Goal: Check status

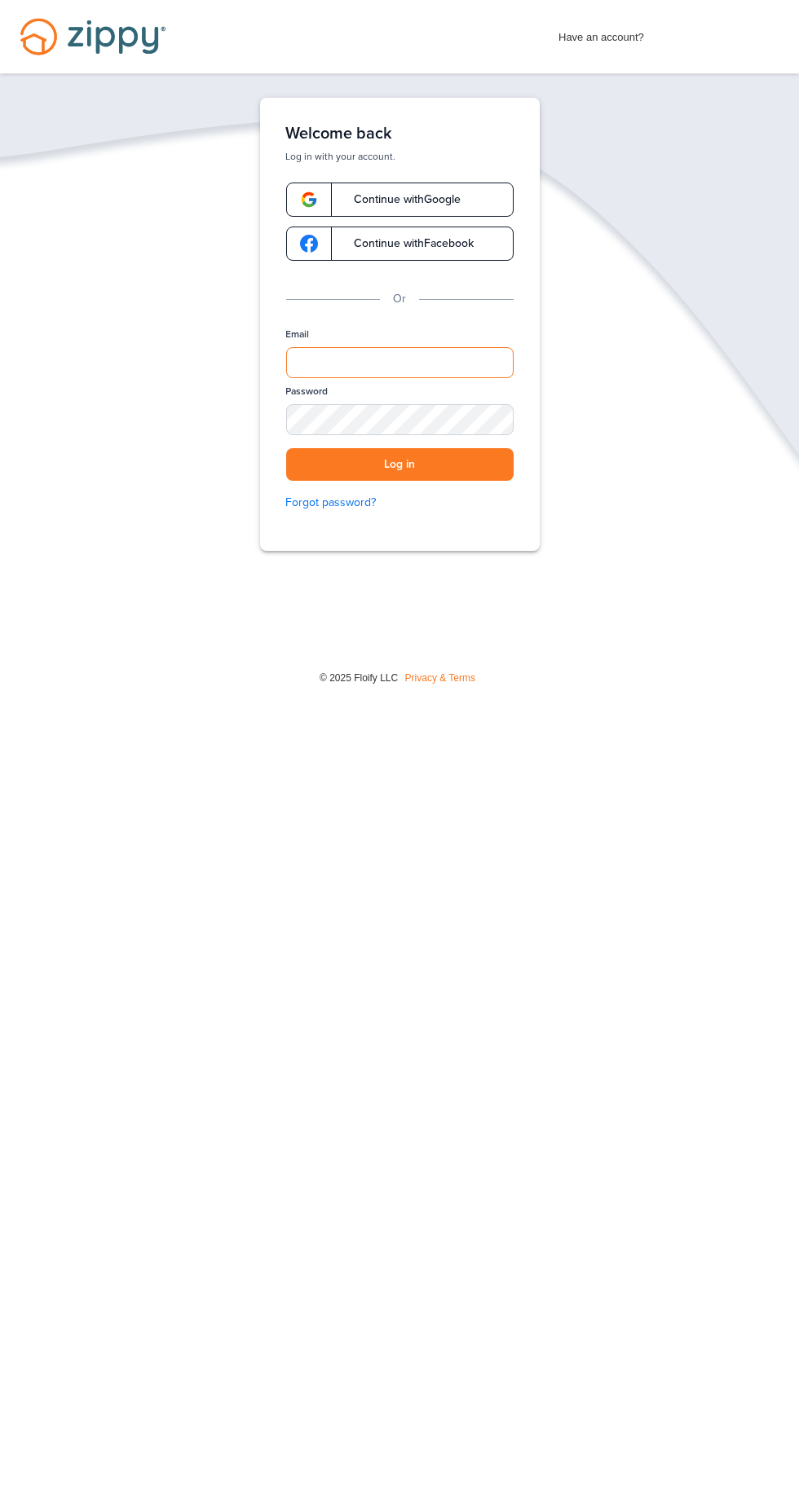
click at [443, 359] on input "Email" at bounding box center [399, 362] width 227 height 31
type input "**********"
click at [286, 448] on button "Log in" at bounding box center [399, 464] width 227 height 33
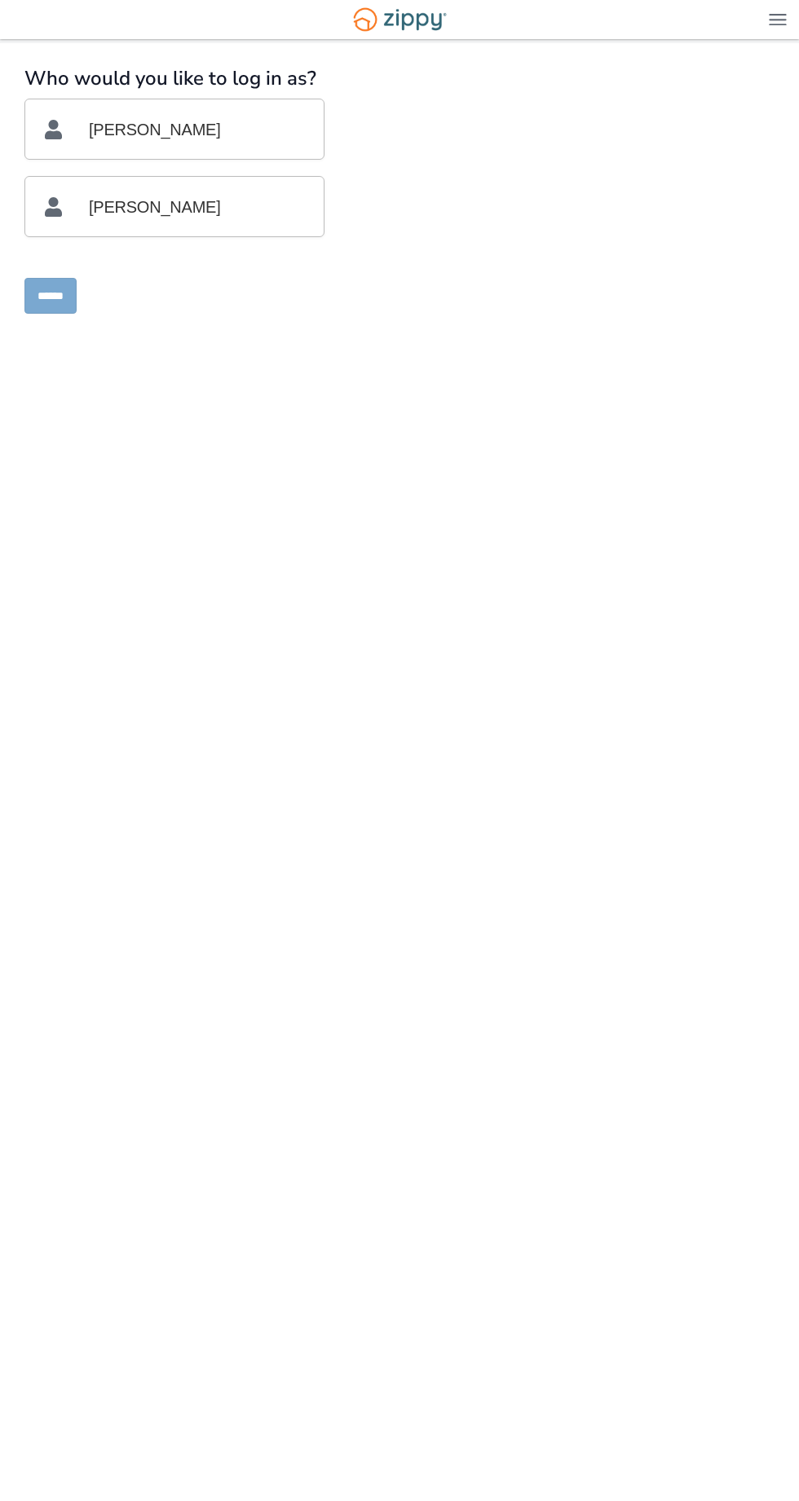
click at [289, 125] on p "[PERSON_NAME]" at bounding box center [174, 129] width 259 height 60
click at [67, 308] on input "******" at bounding box center [50, 296] width 52 height 36
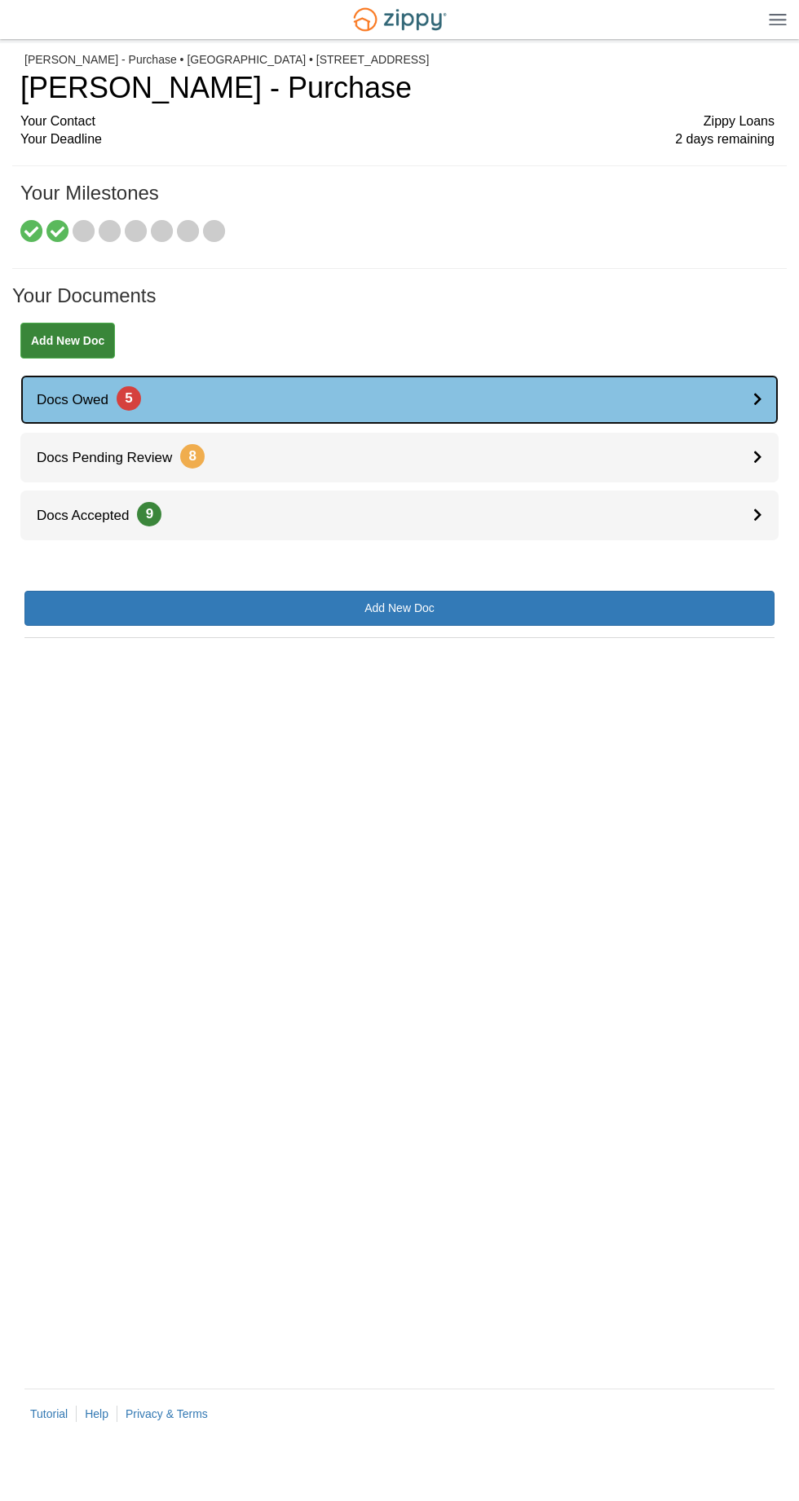
click at [709, 420] on link "Docs Owed 5" at bounding box center [399, 400] width 758 height 50
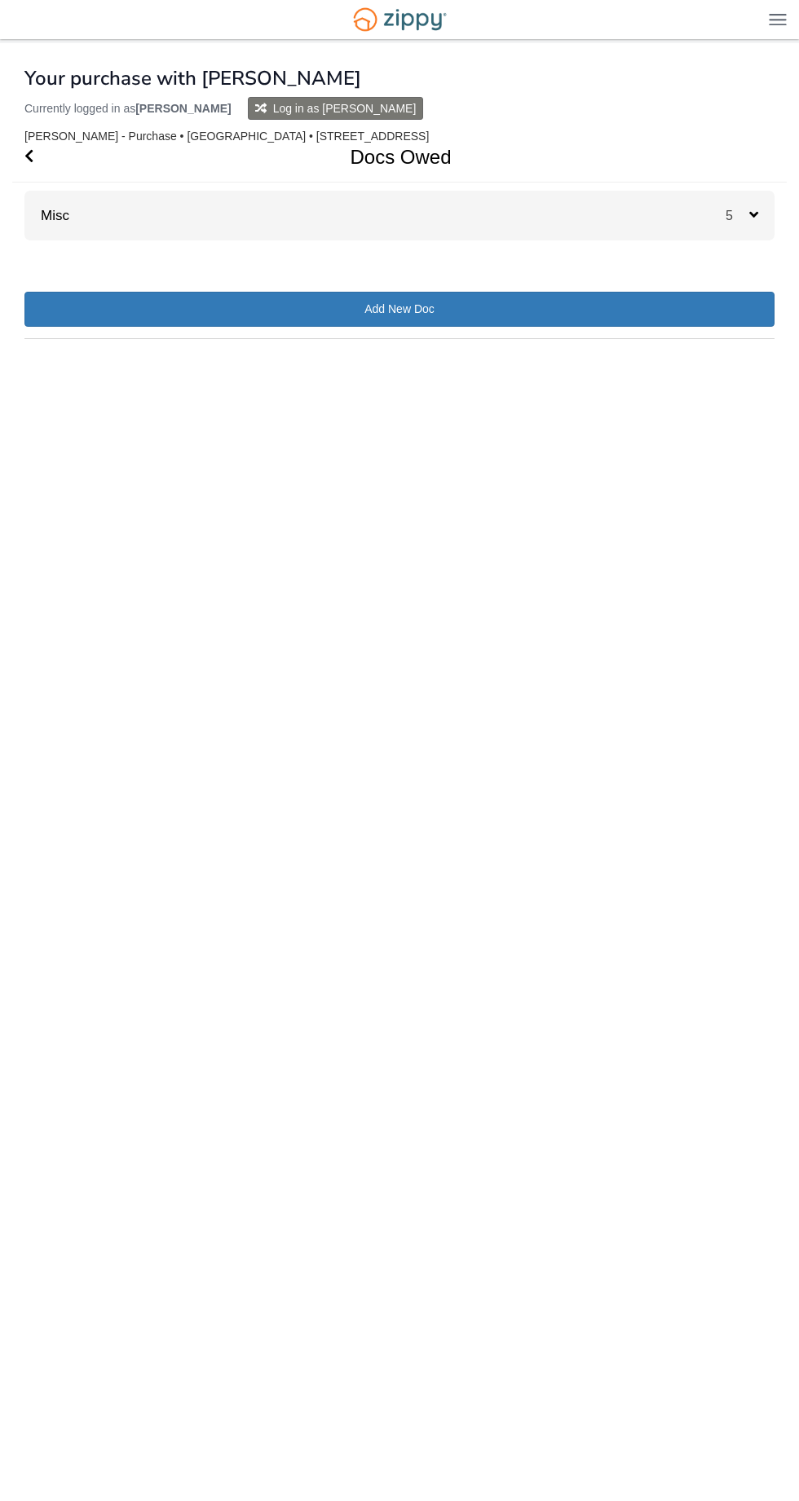
click at [749, 241] on div at bounding box center [399, 240] width 750 height 1
click at [744, 240] on div "5" at bounding box center [749, 216] width 49 height 50
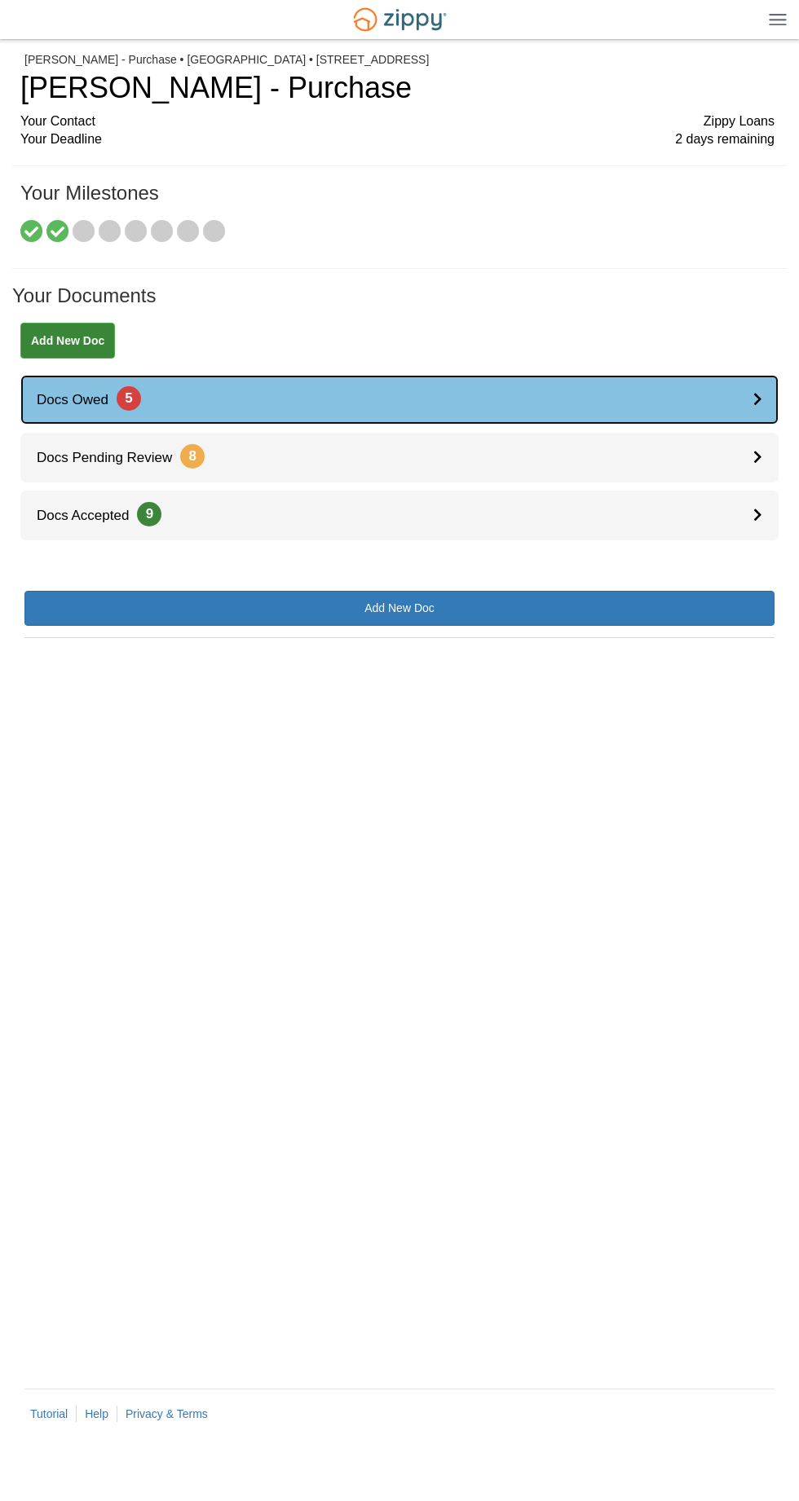
click at [752, 405] on link "Docs Owed 5" at bounding box center [399, 400] width 758 height 50
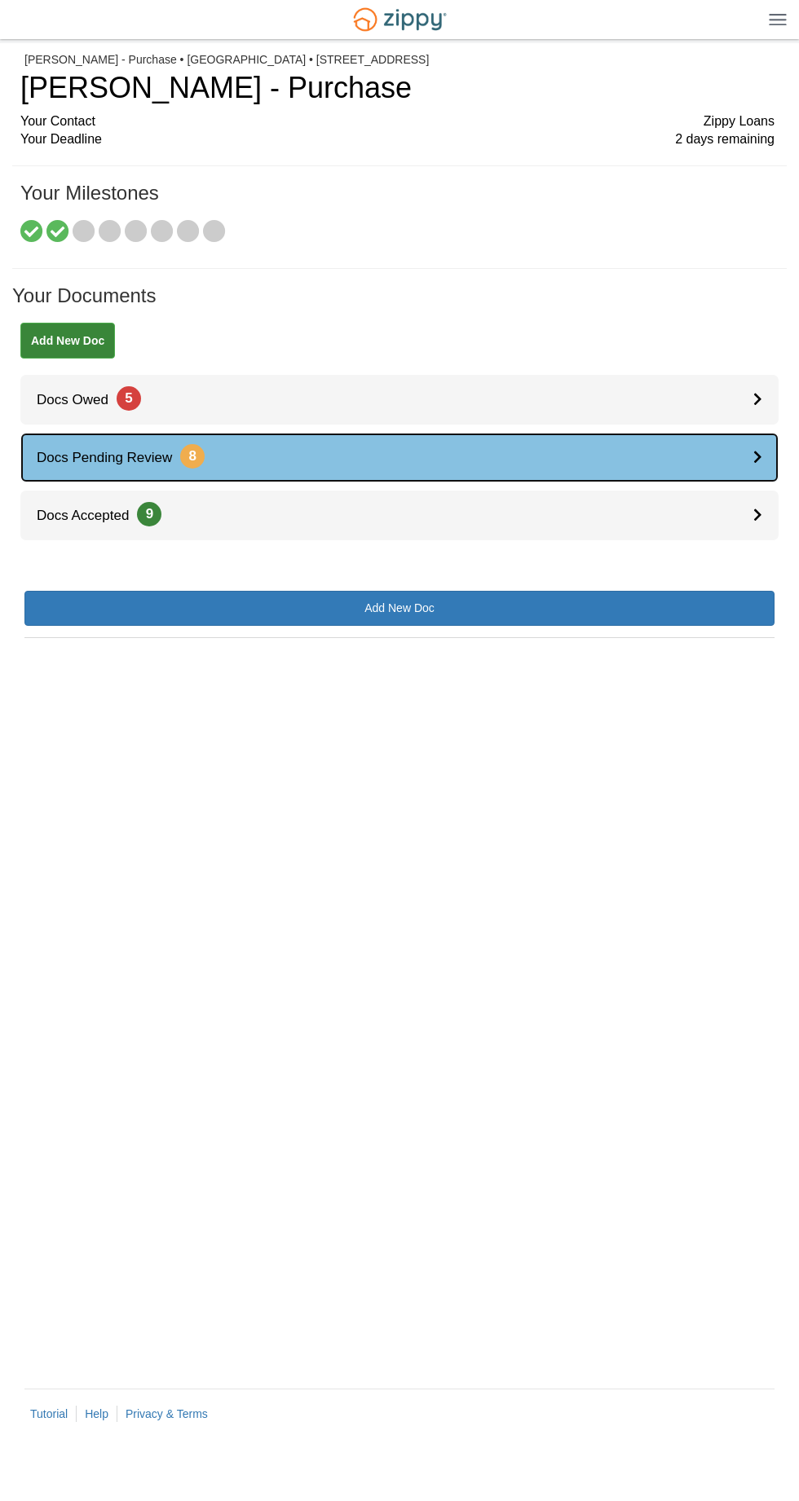
click at [747, 479] on link "Docs Pending Review 8" at bounding box center [399, 458] width 758 height 50
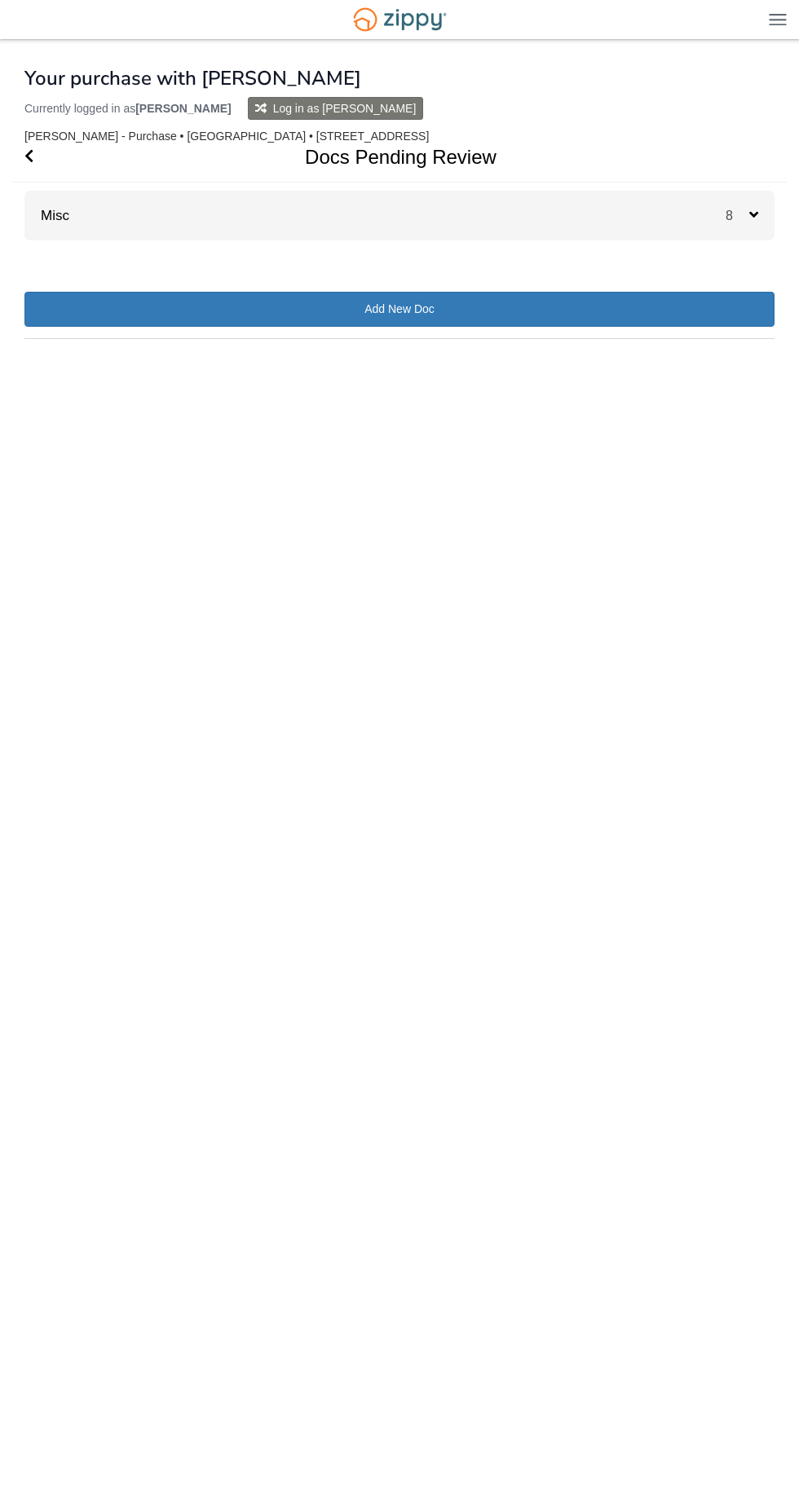
click at [734, 242] on div "× × × Pending Add Document Notice document will be included in the email sent t…" at bounding box center [399, 748] width 750 height 1411
click at [740, 229] on div "8" at bounding box center [749, 216] width 49 height 50
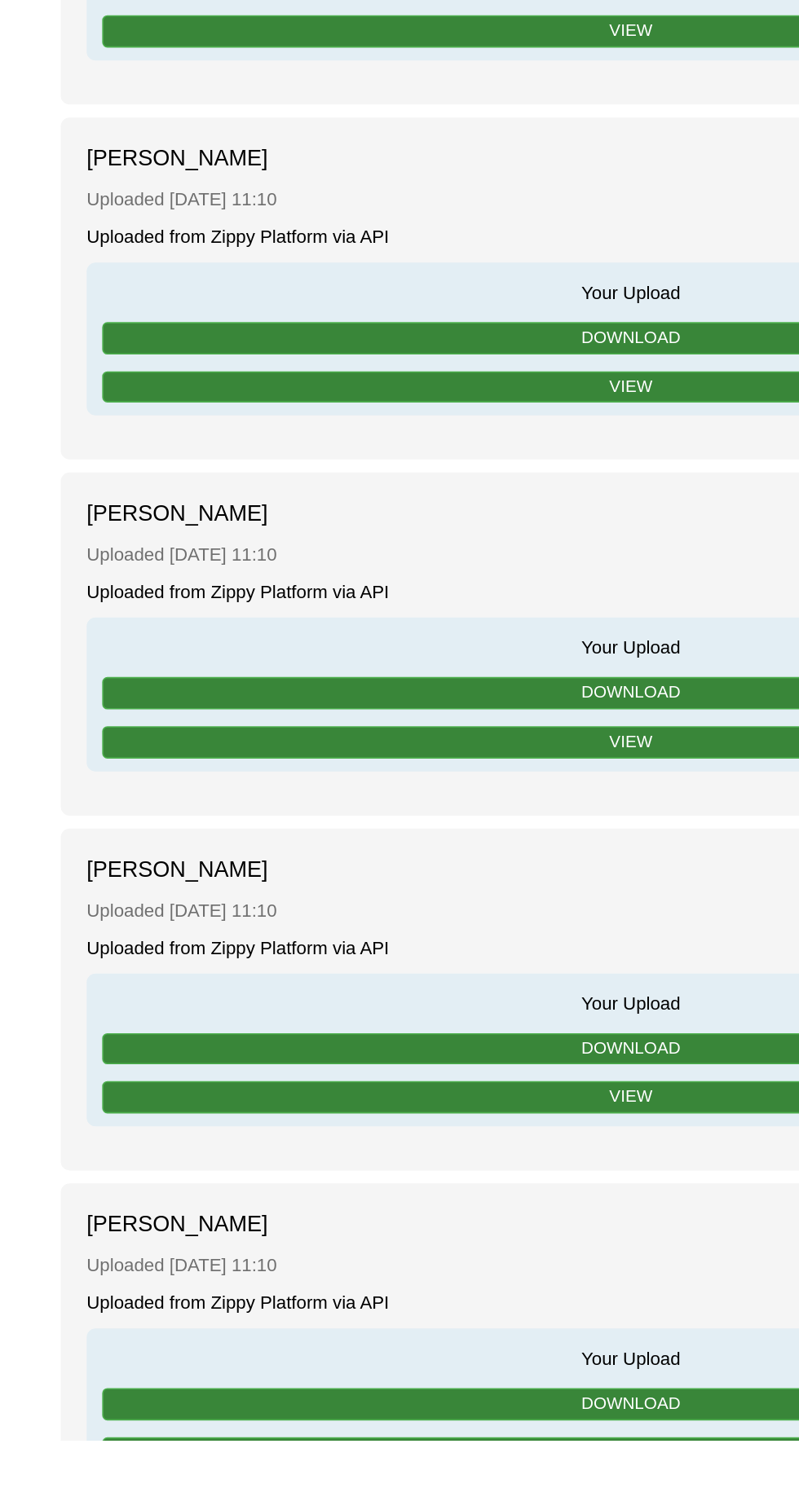
scroll to position [70, 0]
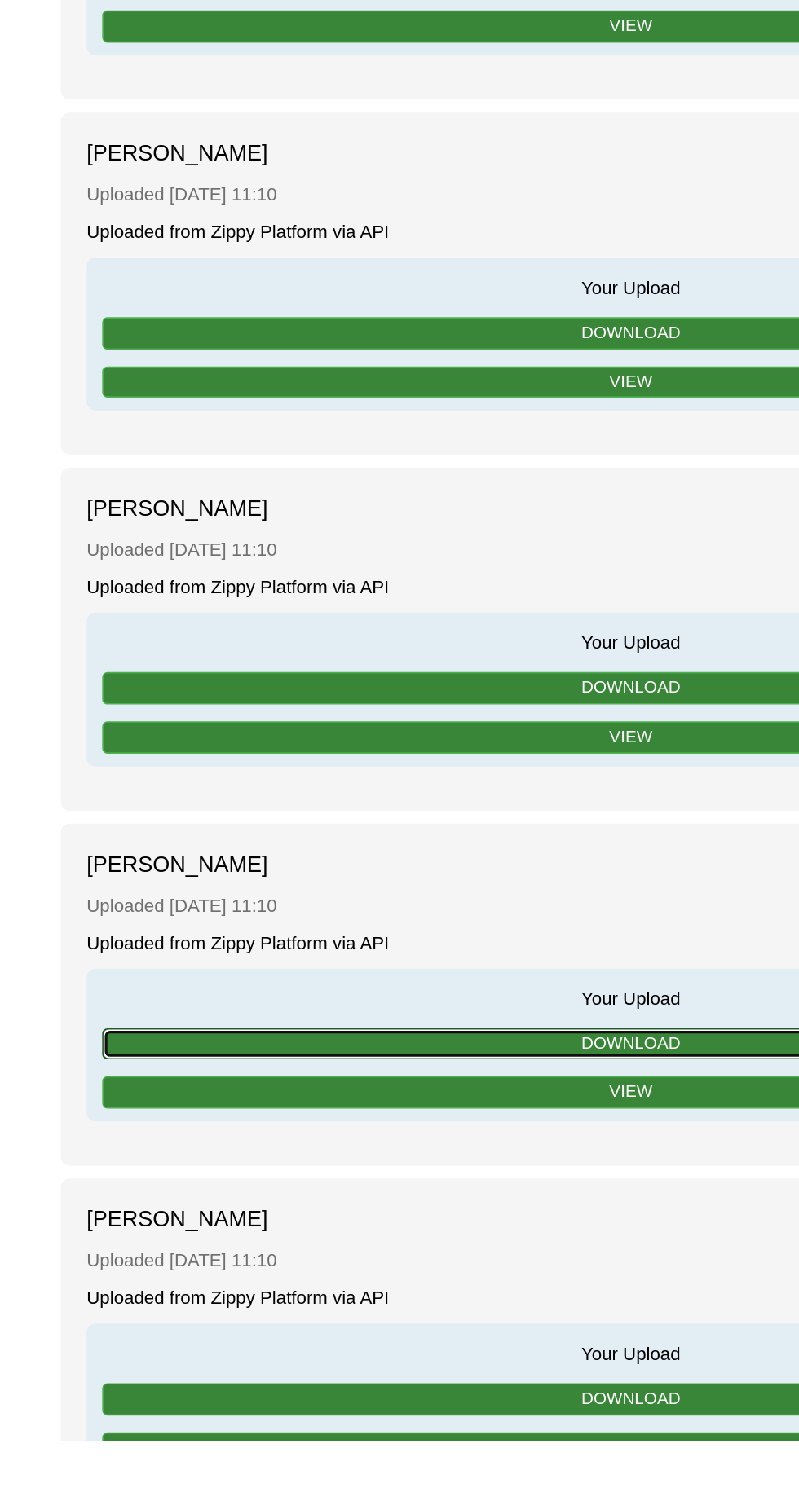
click at [419, 1263] on link "Download" at bounding box center [399, 1252] width 665 height 20
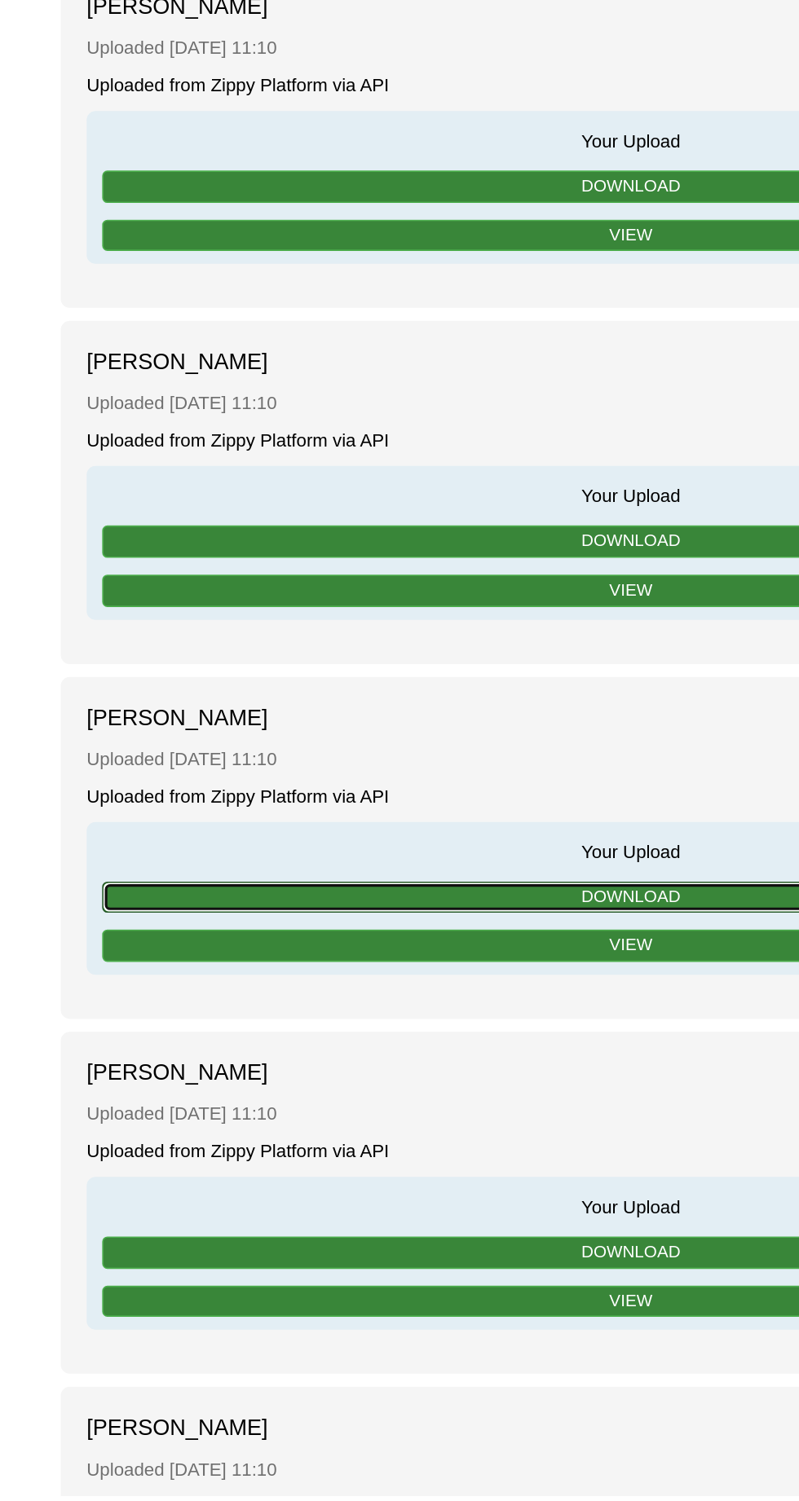
scroll to position [211, 0]
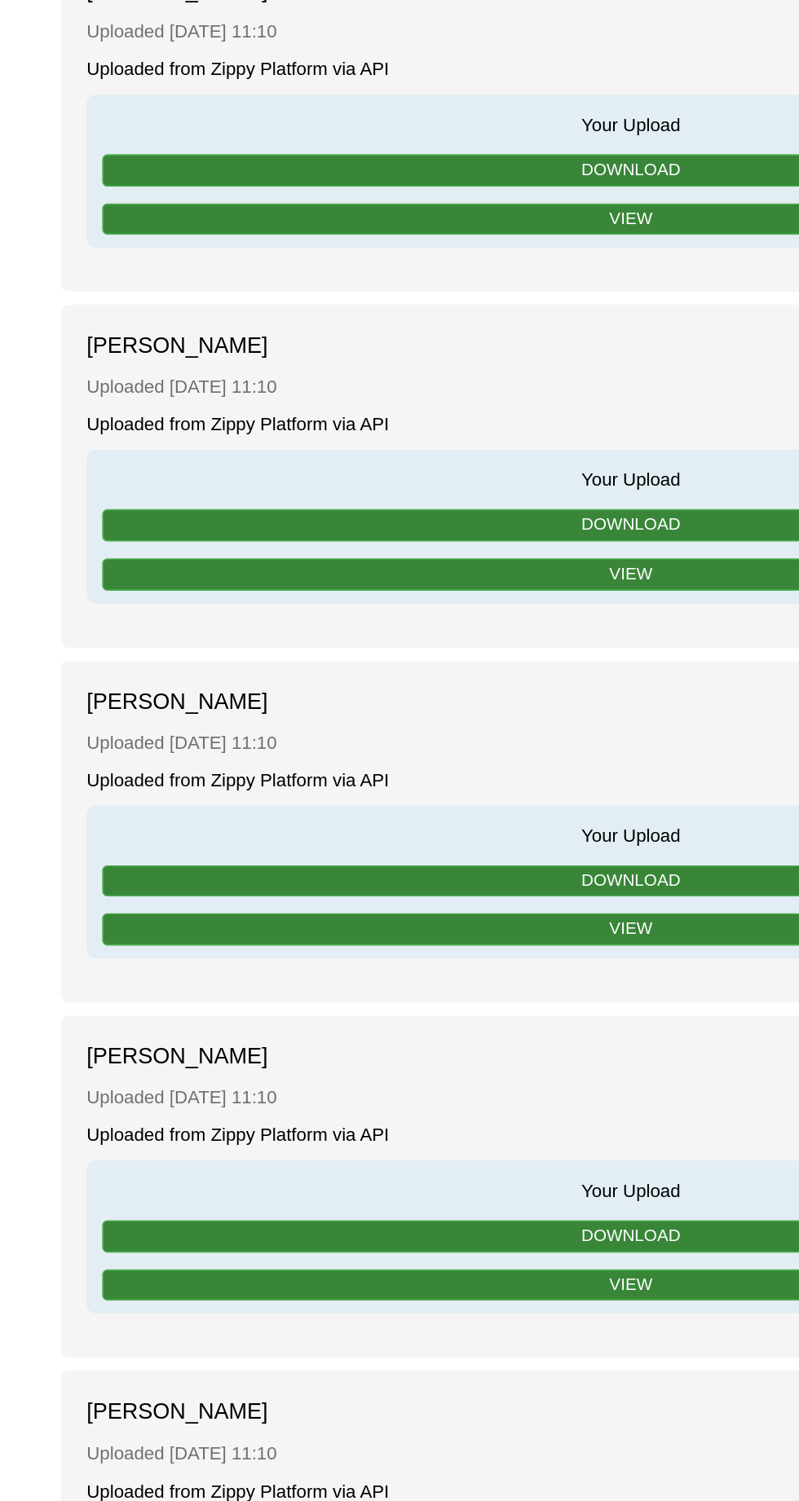
click at [428, 1091] on span "Your Upload" at bounding box center [399, 1081] width 668 height 19
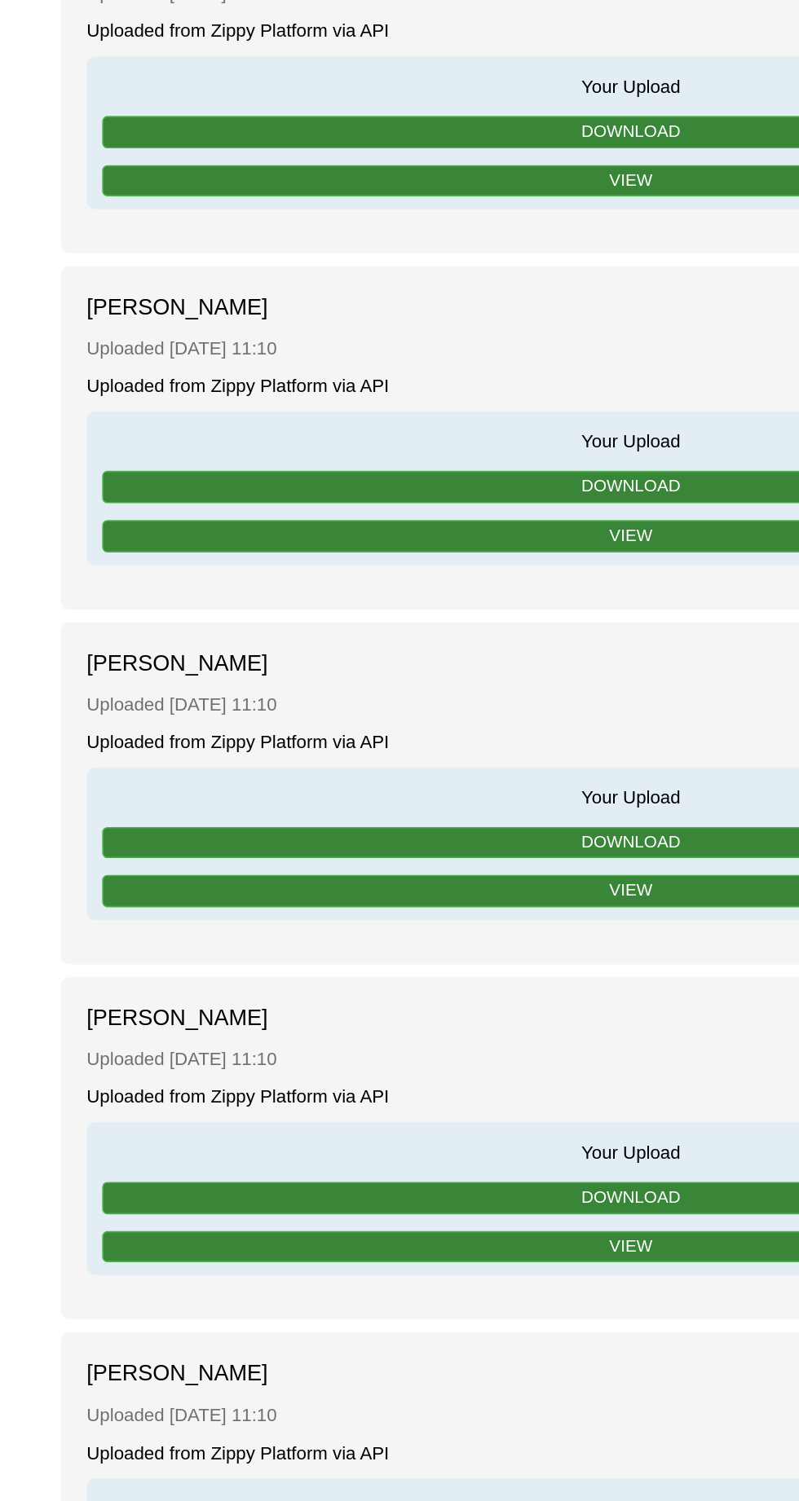
scroll to position [240, 0]
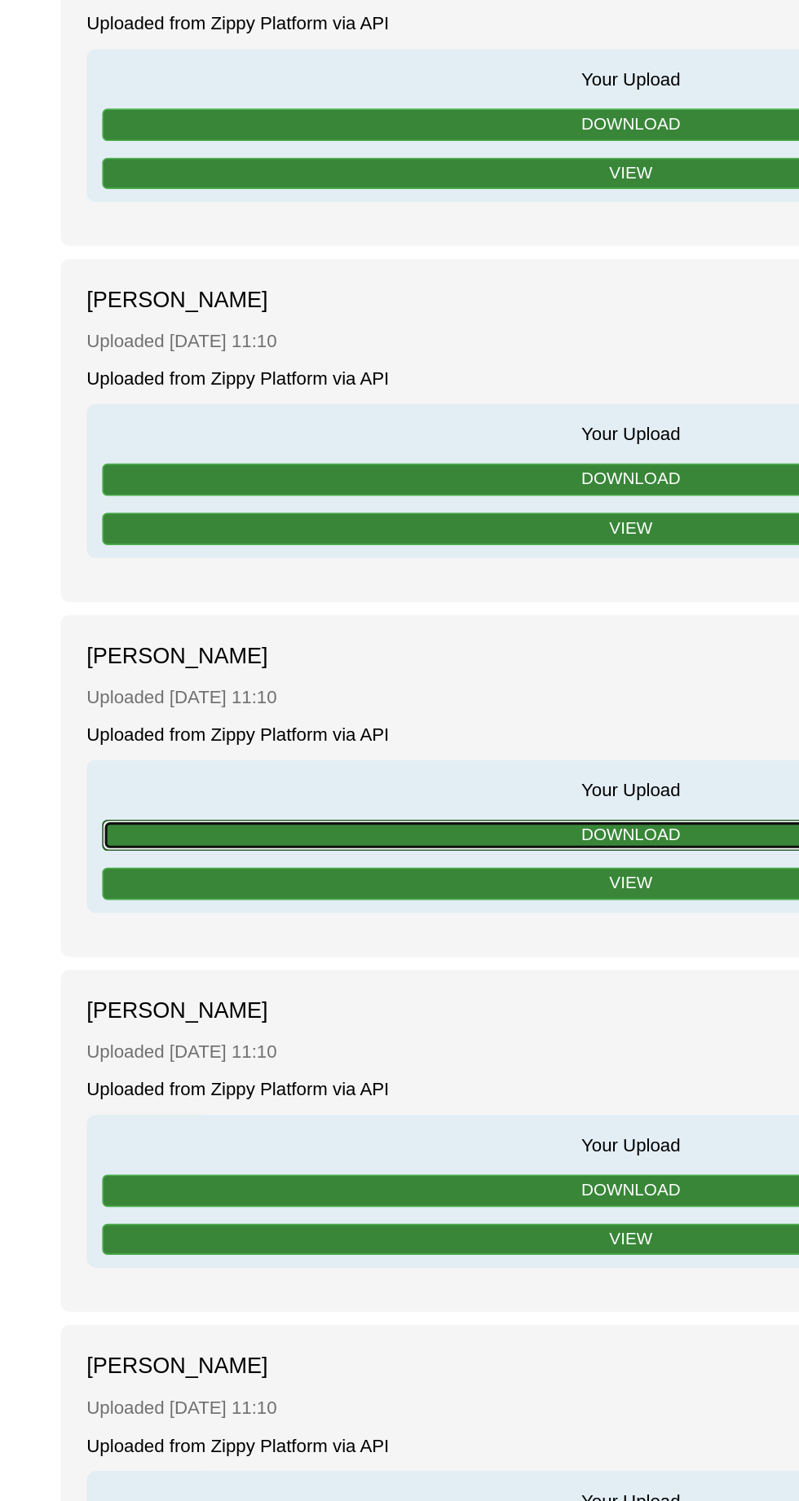
click at [425, 1093] on link "Download" at bounding box center [399, 1083] width 665 height 20
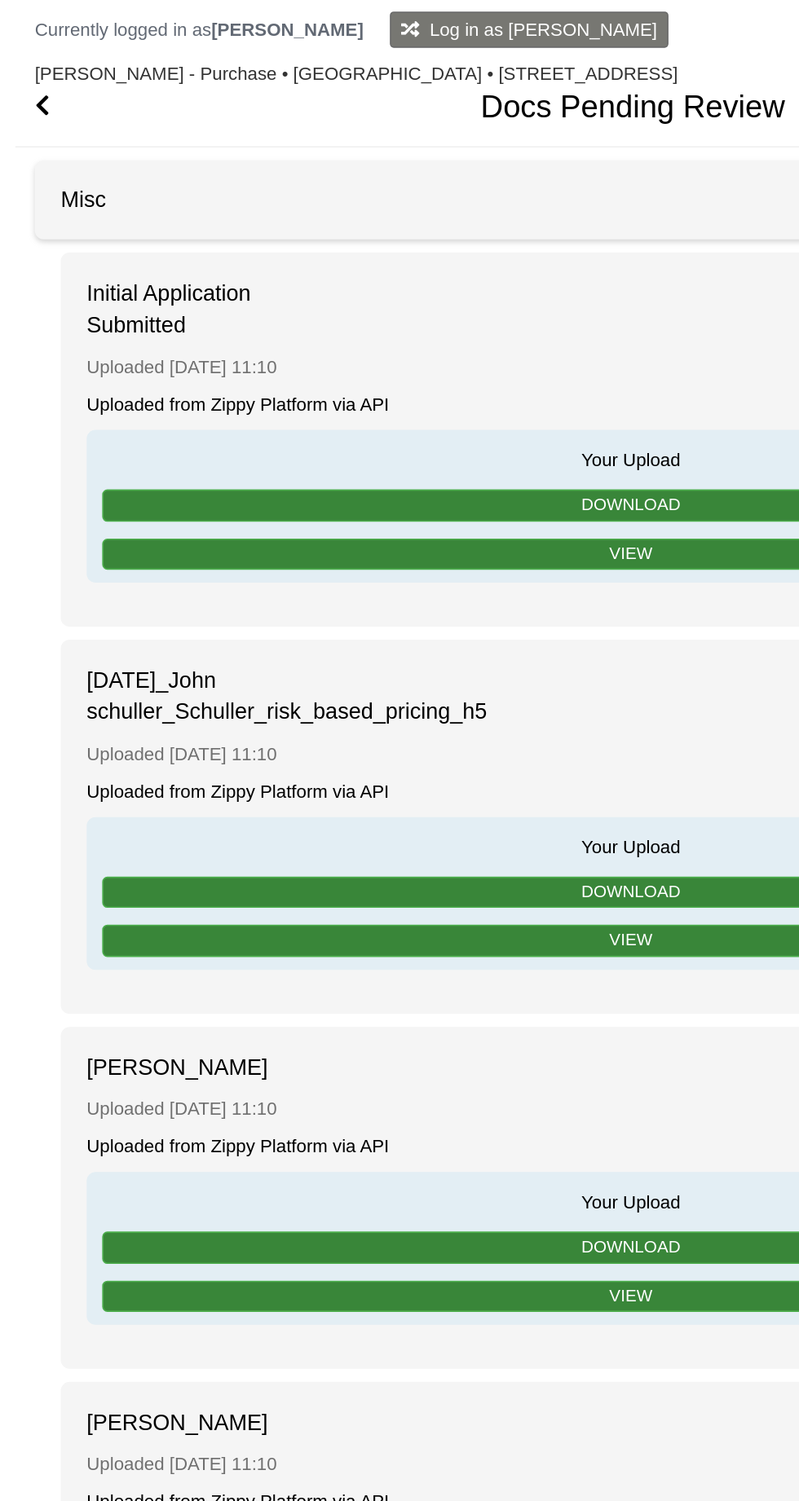
scroll to position [87, 0]
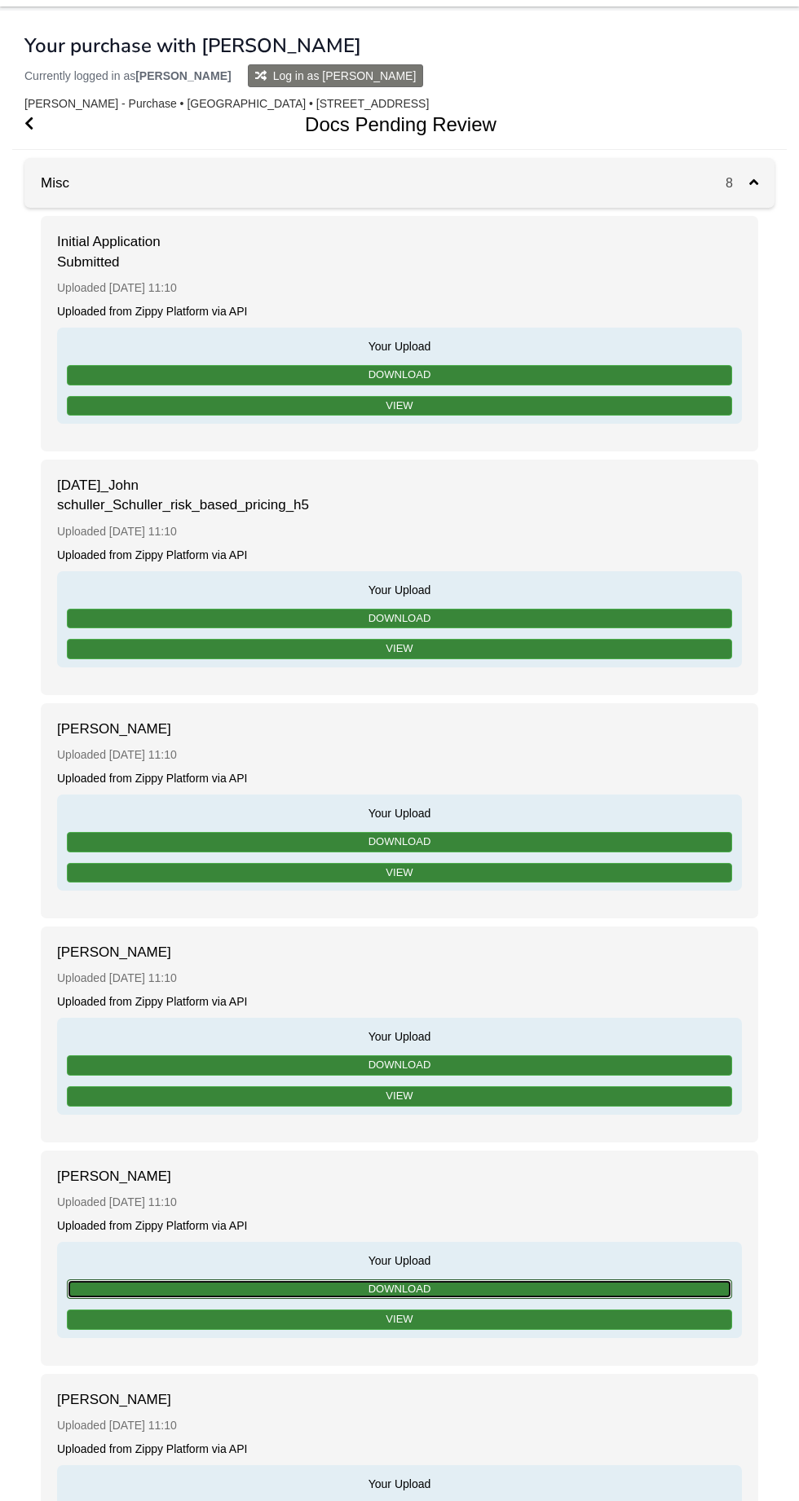
scroll to position [33, 0]
